Goal: Task Accomplishment & Management: Complete application form

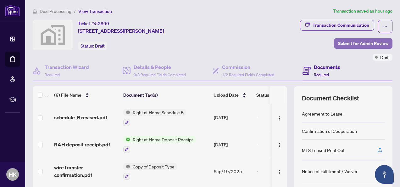
click at [350, 42] on span "Submit for Admin Review" at bounding box center [363, 43] width 50 height 10
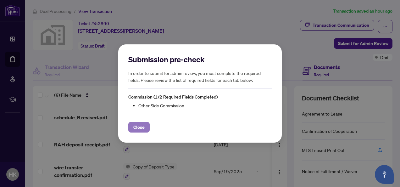
click at [137, 126] on span "Close" at bounding box center [138, 127] width 11 height 10
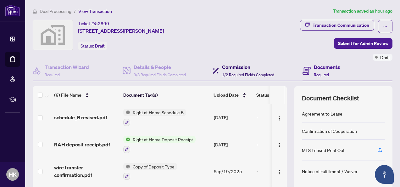
click at [225, 71] on div "Commission 1/2 Required Fields Completed" at bounding box center [248, 70] width 52 height 15
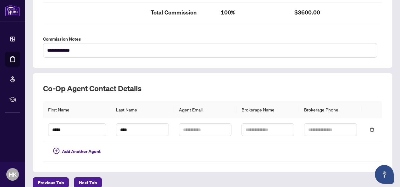
scroll to position [226, 0]
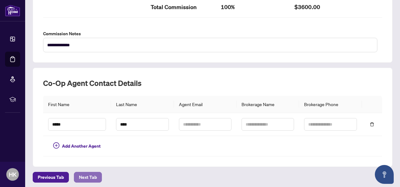
click at [85, 174] on span "Next Tab" at bounding box center [88, 177] width 18 height 10
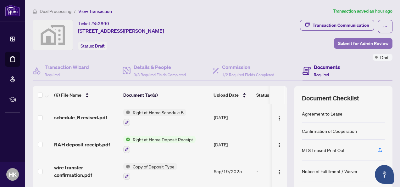
click at [355, 43] on span "Submit for Admin Review" at bounding box center [363, 43] width 50 height 10
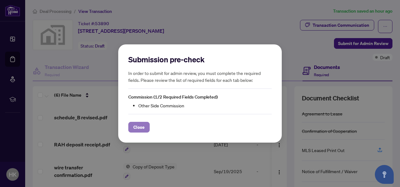
click at [138, 125] on span "Close" at bounding box center [138, 127] width 11 height 10
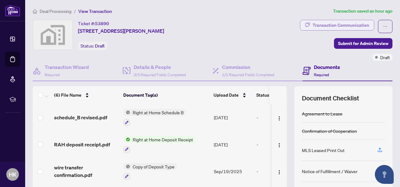
click at [328, 22] on div "Transaction Communication" at bounding box center [340, 25] width 57 height 10
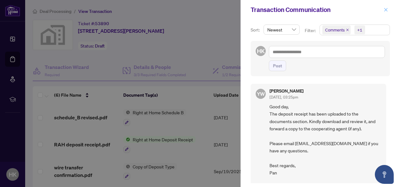
click at [385, 8] on icon "close" at bounding box center [385, 10] width 4 height 4
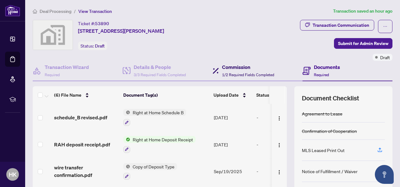
click at [245, 71] on div "Commission 1/2 Required Fields Completed" at bounding box center [248, 70] width 52 height 15
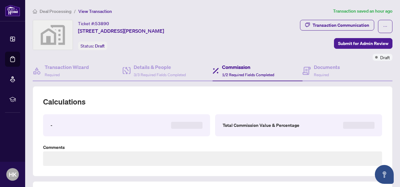
type textarea "**********"
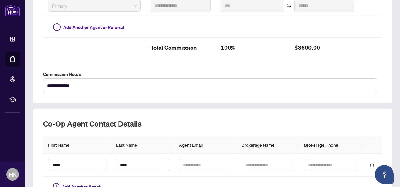
scroll to position [183, 0]
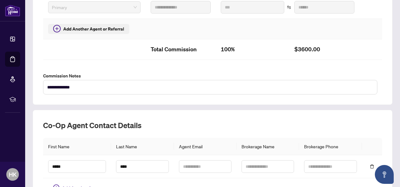
click at [59, 26] on icon "plus-circle" at bounding box center [57, 29] width 8 height 8
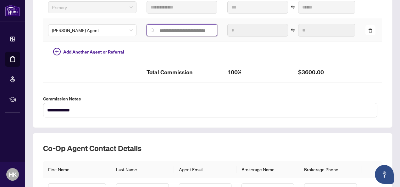
click at [162, 28] on input "search" at bounding box center [183, 30] width 57 height 5
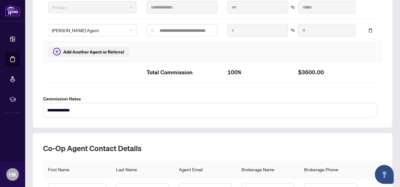
click at [56, 48] on icon "plus-circle" at bounding box center [57, 52] width 8 height 8
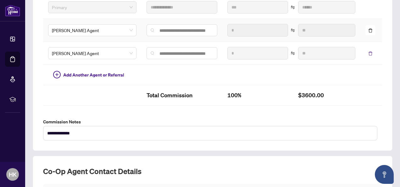
click at [368, 28] on icon "delete" at bounding box center [370, 30] width 4 height 4
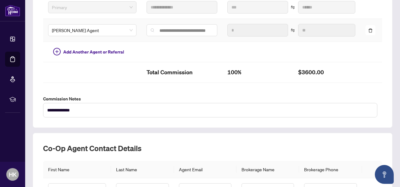
click at [368, 29] on icon "delete" at bounding box center [370, 30] width 4 height 4
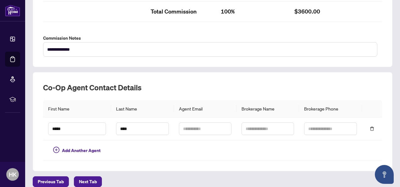
scroll to position [226, 0]
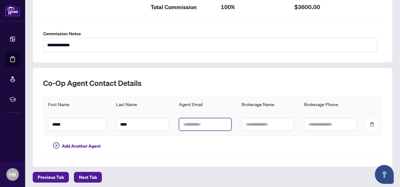
click at [187, 121] on input "text" at bounding box center [205, 124] width 52 height 13
click at [369, 122] on icon "delete" at bounding box center [371, 124] width 4 height 4
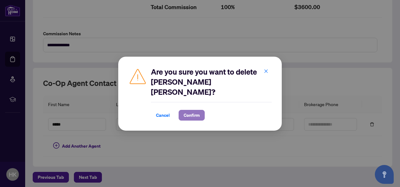
click at [188, 110] on span "Confirm" at bounding box center [191, 115] width 16 height 10
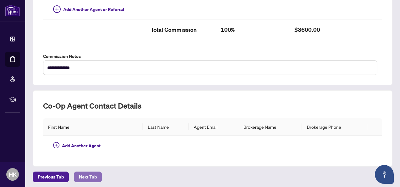
click at [82, 173] on span "Next Tab" at bounding box center [88, 177] width 18 height 10
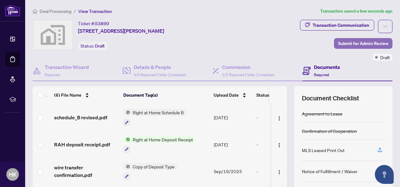
click at [350, 41] on span "Submit for Admin Review" at bounding box center [363, 43] width 50 height 10
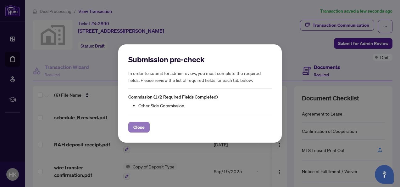
drag, startPoint x: 137, startPoint y: 122, endPoint x: 140, endPoint y: 122, distance: 3.2
click at [137, 121] on div "Close" at bounding box center [199, 123] width 143 height 19
click at [131, 131] on button "Close" at bounding box center [138, 127] width 21 height 11
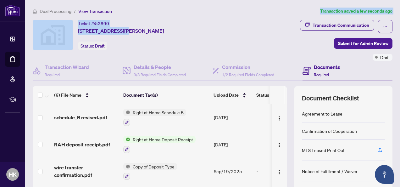
drag, startPoint x: 115, startPoint y: 29, endPoint x: 127, endPoint y: -1, distance: 32.0
click at [127, 0] on html "Dashboard Deal Processing Mortgage Referrals rLearning HK [PERSON_NAME] [EMAIL_…" at bounding box center [200, 93] width 400 height 187
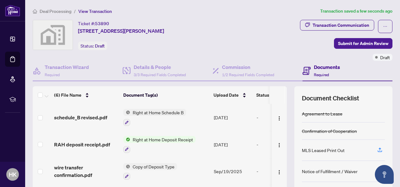
drag, startPoint x: 127, startPoint y: -1, endPoint x: 114, endPoint y: 23, distance: 27.3
click at [117, 21] on div "Ticket #: 53890 [STREET_ADDRESS][PERSON_NAME]" at bounding box center [121, 27] width 86 height 15
drag, startPoint x: 111, startPoint y: 21, endPoint x: 77, endPoint y: 25, distance: 33.5
click at [77, 25] on div "Ticket #: 53890 [STREET_ADDRESS][PERSON_NAME] Status: Draft" at bounding box center [132, 35] width 198 height 30
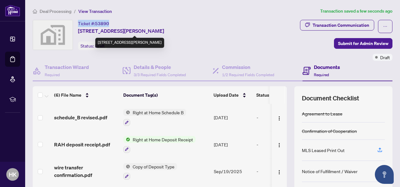
copy div "Ticket #: 53890"
